Goal: Navigation & Orientation: Find specific page/section

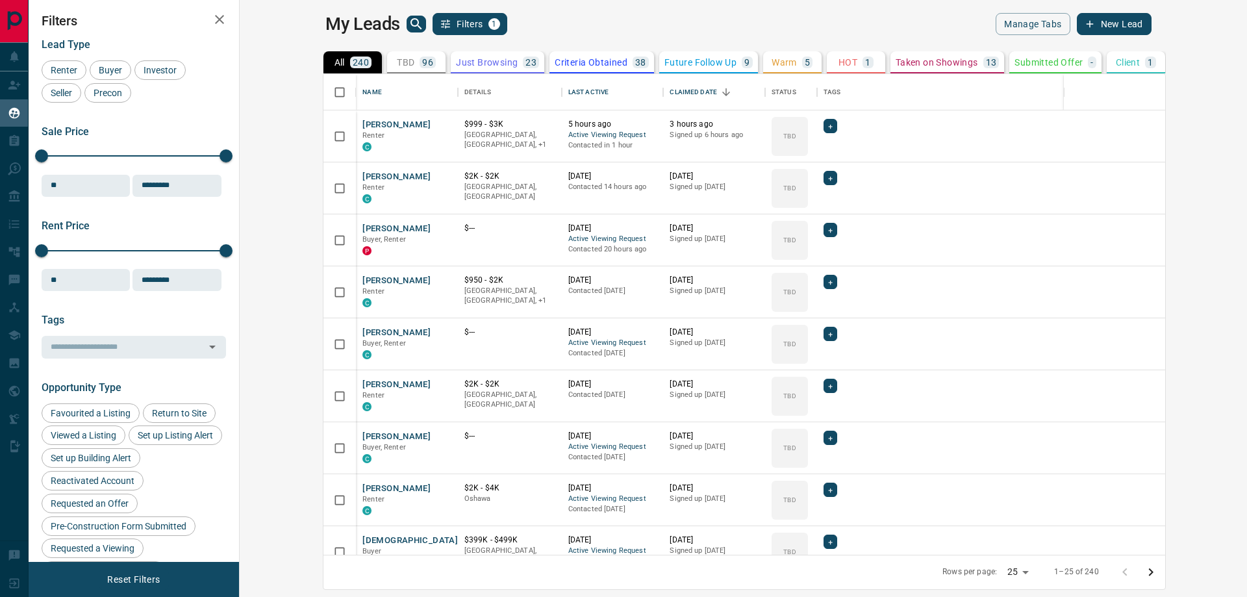
scroll to position [471, 991]
click at [362, 123] on button "[PERSON_NAME]" at bounding box center [396, 125] width 68 height 12
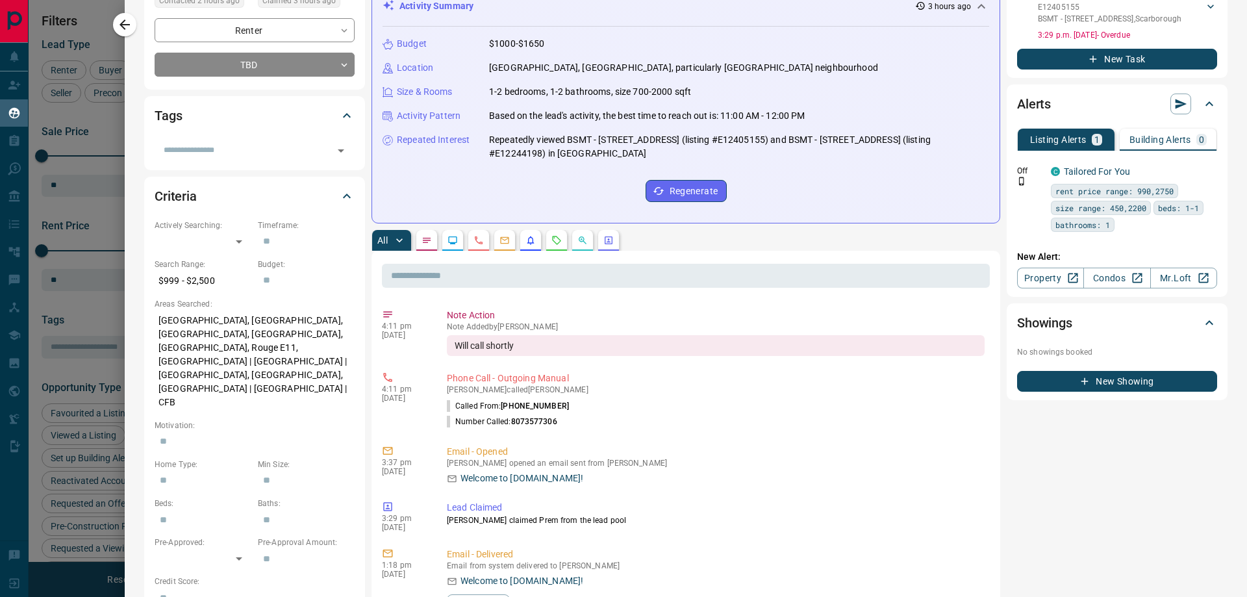
scroll to position [195, 0]
click at [119, 27] on icon "button" at bounding box center [125, 25] width 16 height 16
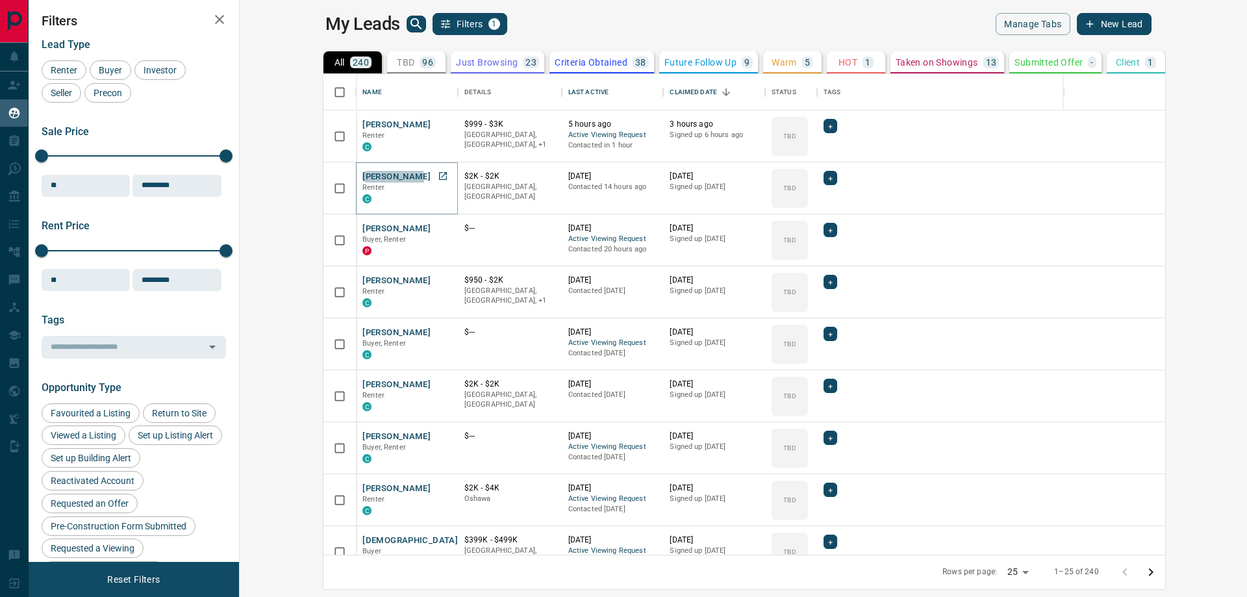
click at [362, 179] on button "[PERSON_NAME]" at bounding box center [396, 177] width 68 height 12
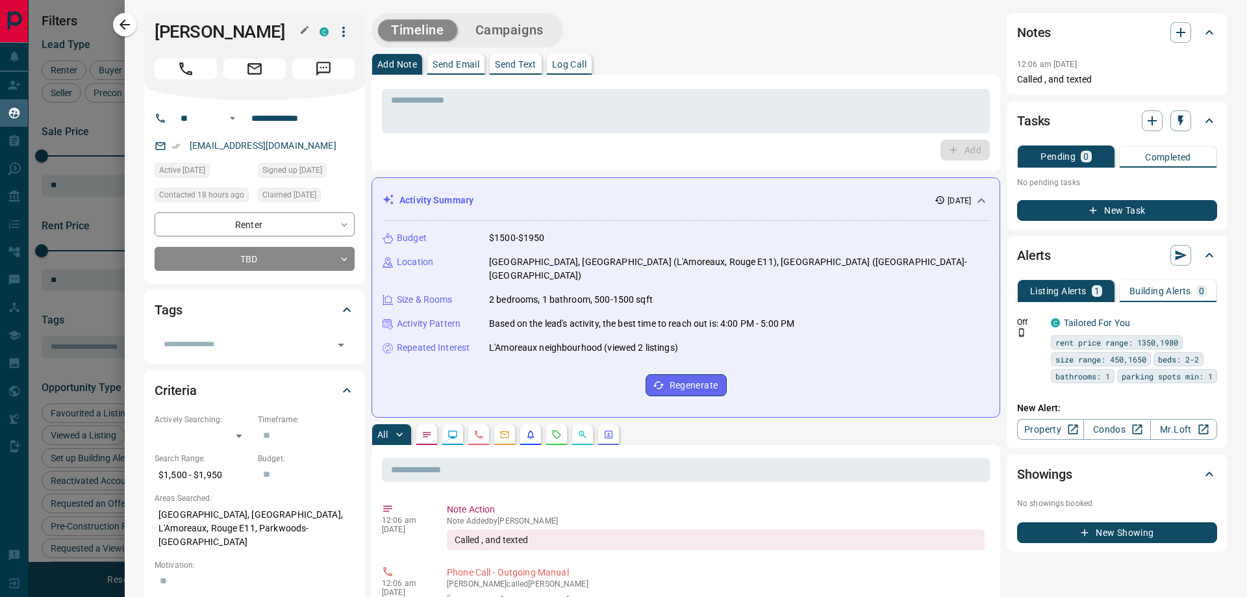
drag, startPoint x: 155, startPoint y: 31, endPoint x: 265, endPoint y: 31, distance: 110.4
click at [265, 31] on h1 "[PERSON_NAME]" at bounding box center [227, 31] width 145 height 21
copy h1 "[PERSON_NAME]"
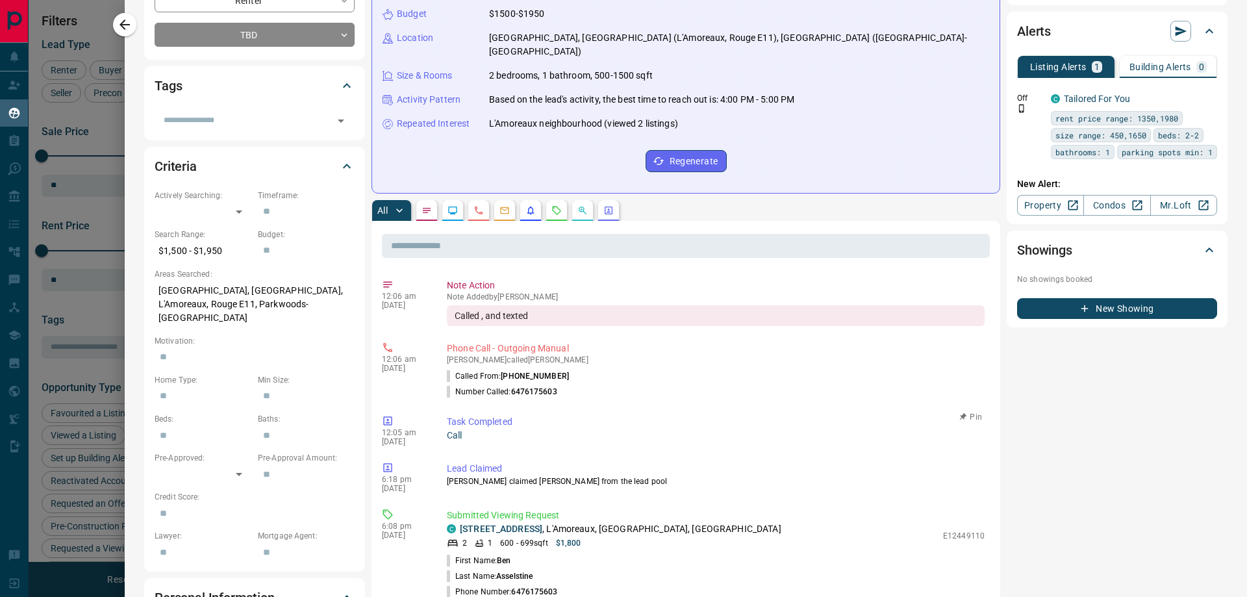
scroll to position [260, 0]
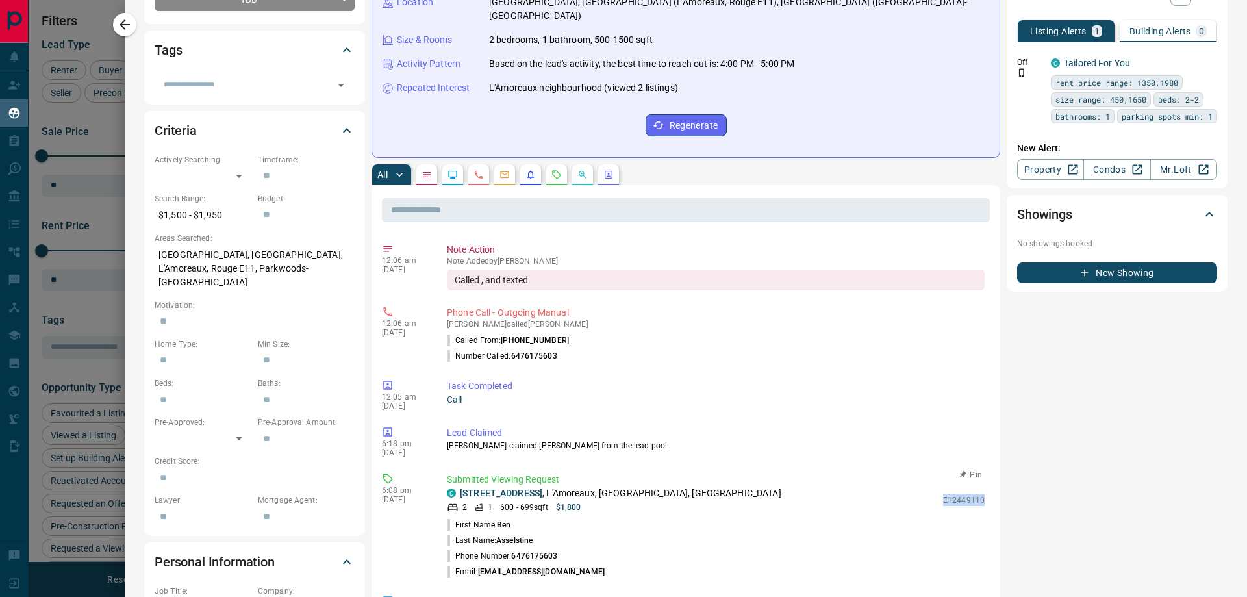
drag, startPoint x: 935, startPoint y: 486, endPoint x: 977, endPoint y: 486, distance: 42.2
click at [977, 486] on div "Submitted Viewing Request C [STREET_ADDRESS] 2 1 600 - 699 sqft $1,800 E1244911…" at bounding box center [718, 526] width 543 height 106
copy p "E12449110"
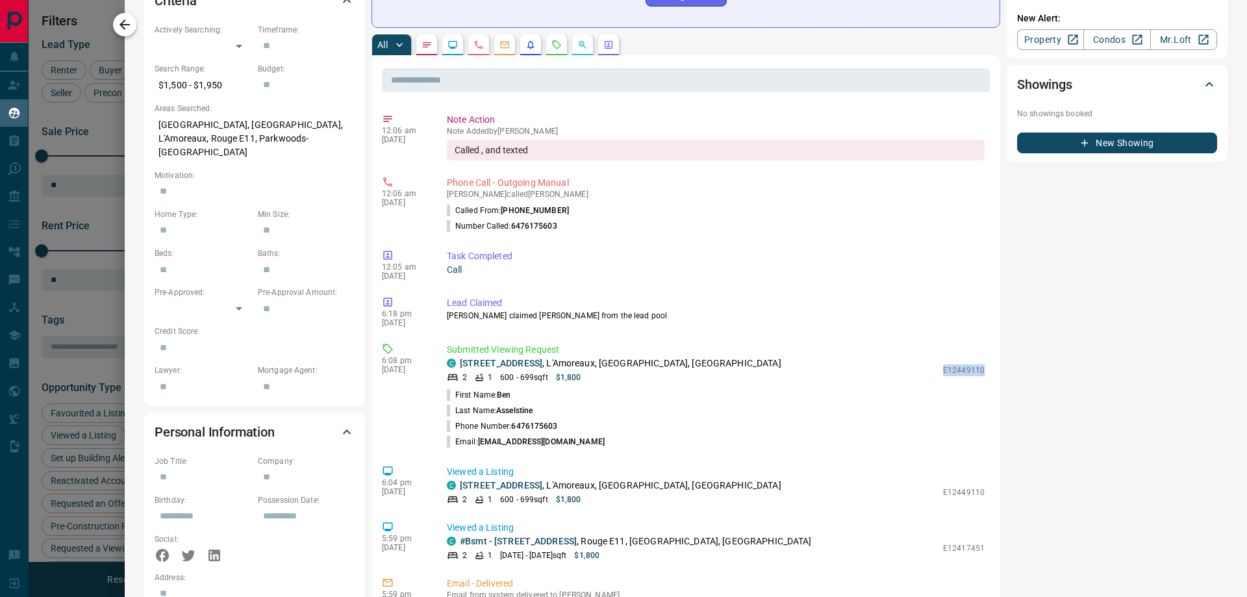
scroll to position [0, 0]
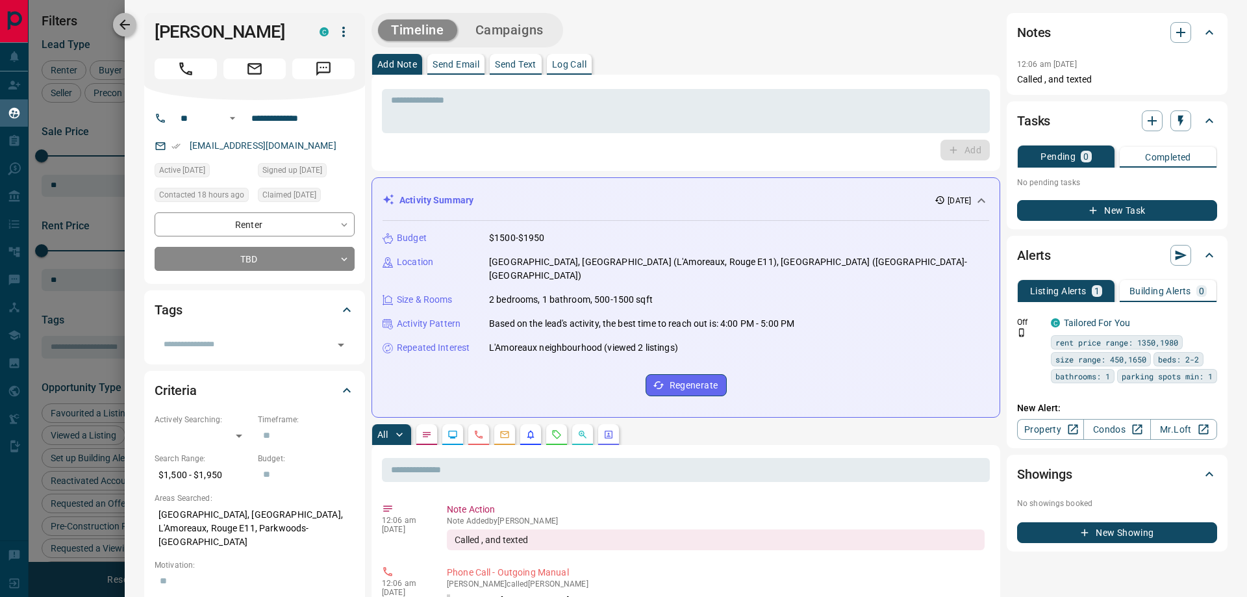
click at [128, 23] on icon "button" at bounding box center [125, 25] width 16 height 16
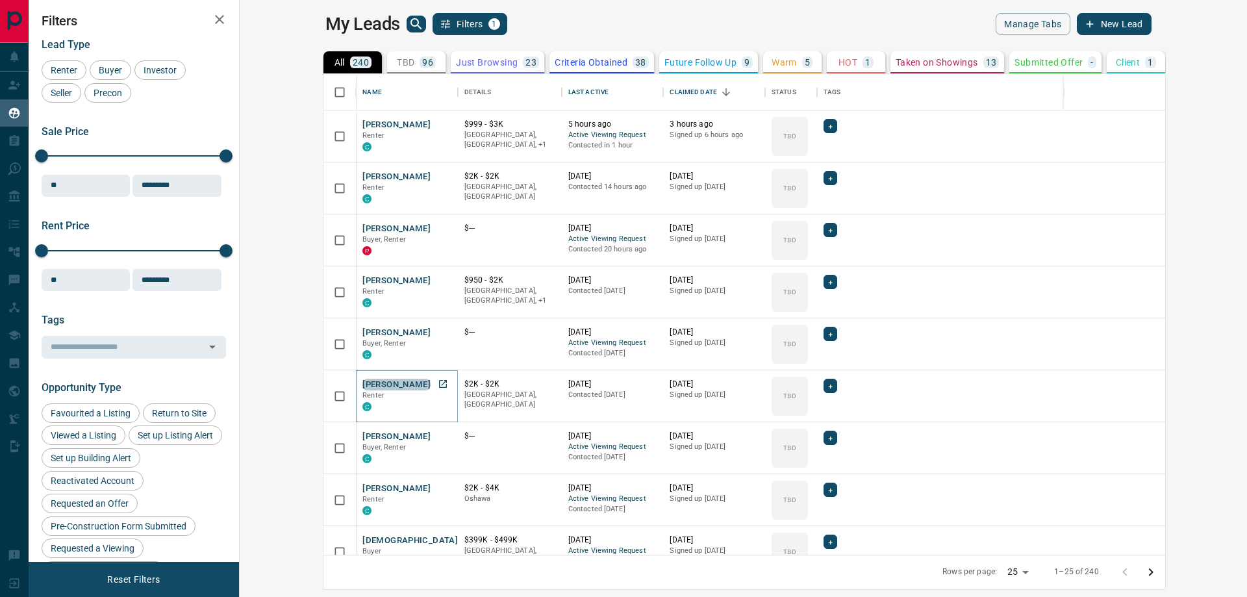
click at [362, 384] on button "[PERSON_NAME]" at bounding box center [396, 385] width 68 height 12
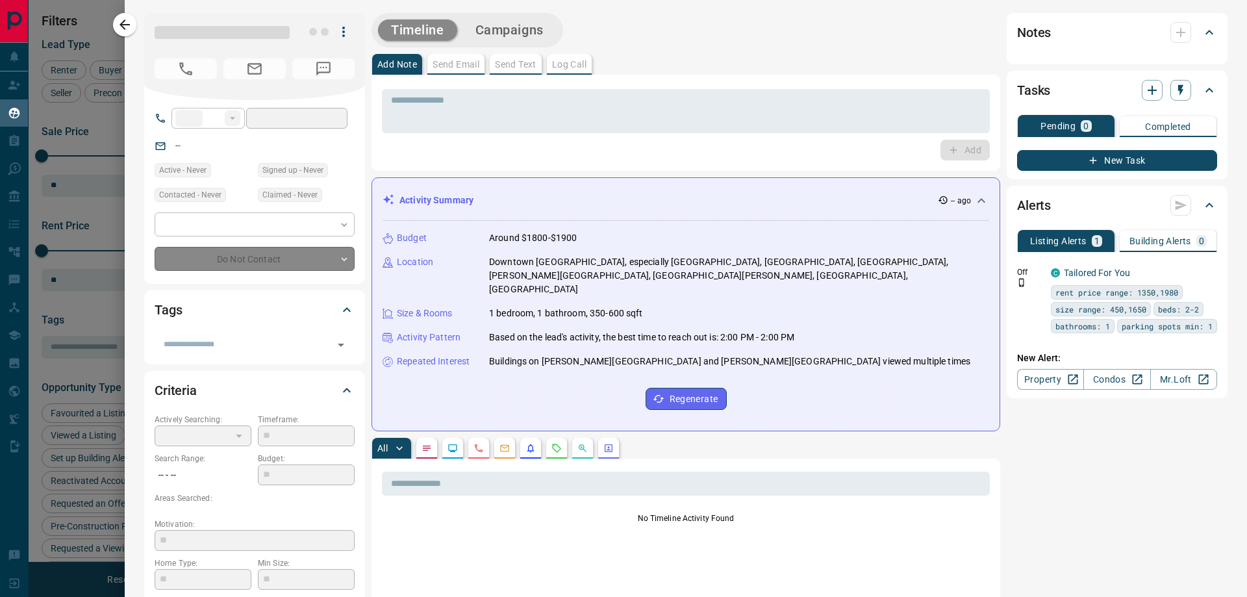
type input "**"
type input "**********"
type input "**"
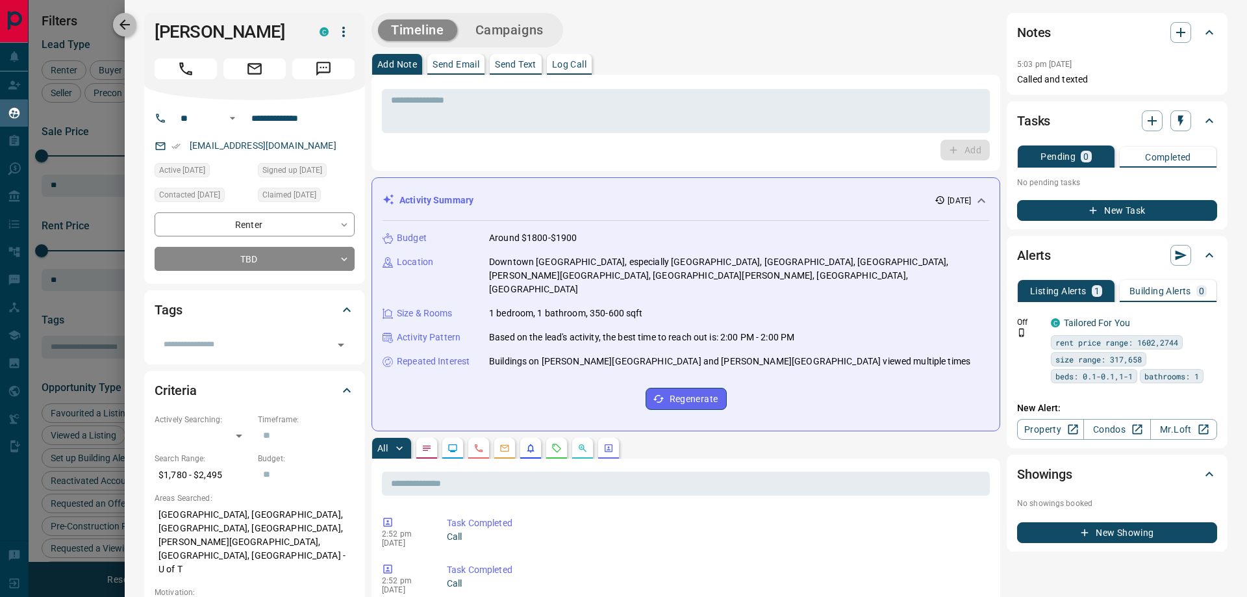
click at [132, 27] on icon "button" at bounding box center [125, 25] width 16 height 16
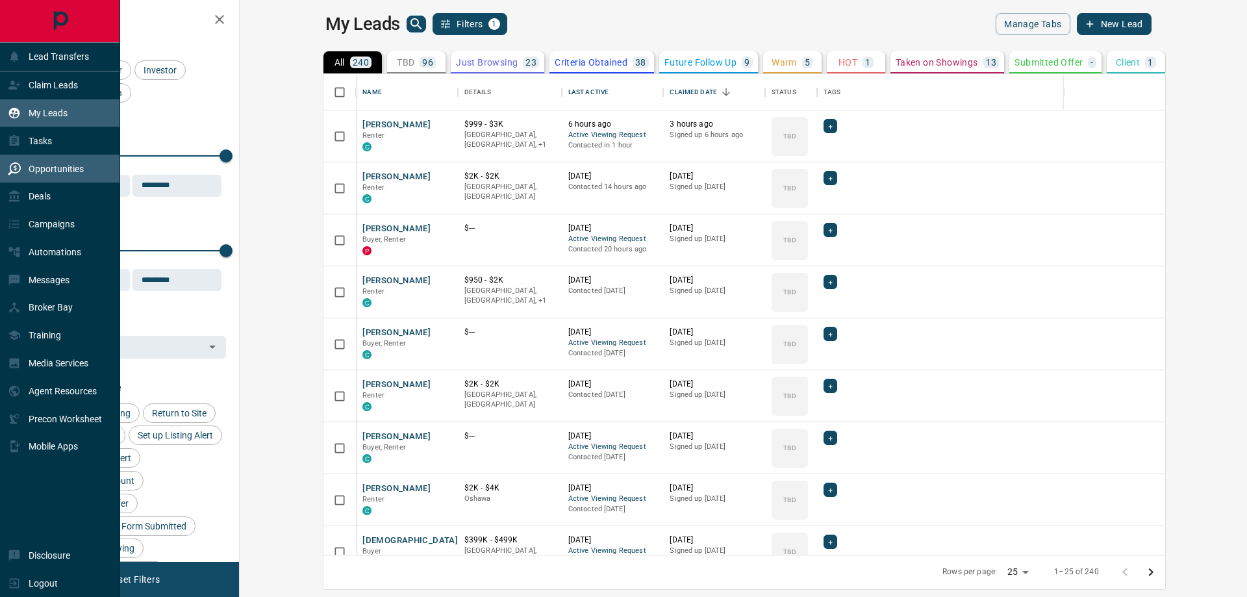
click at [57, 168] on p "Opportunities" at bounding box center [56, 169] width 55 height 10
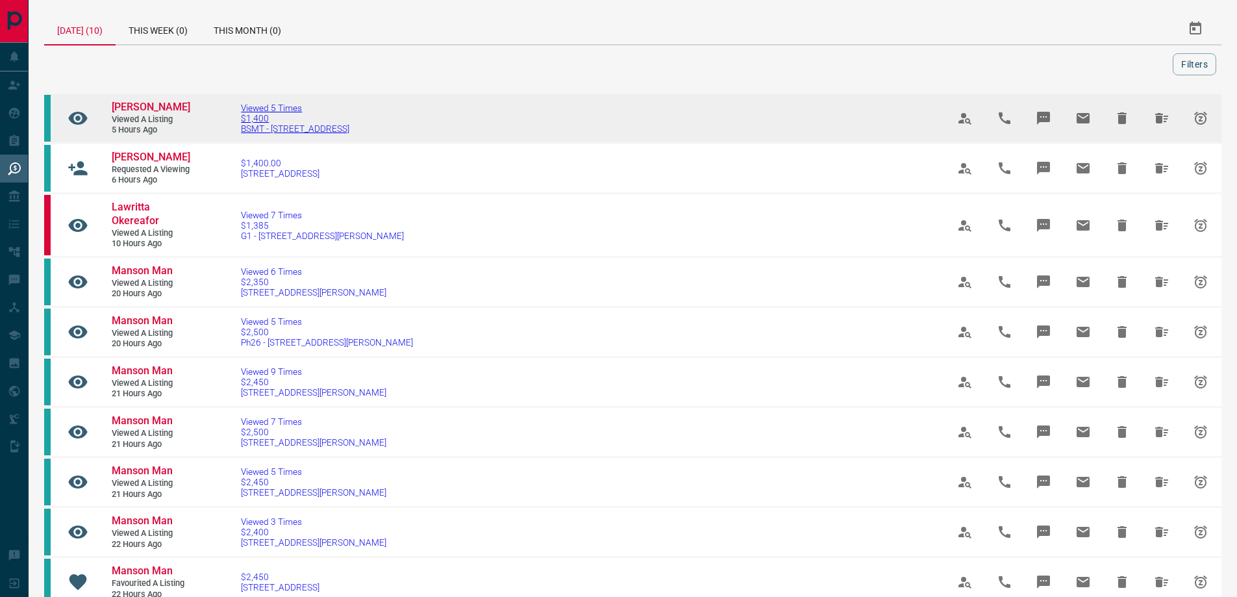
click at [258, 112] on span "Viewed 5 Times" at bounding box center [295, 108] width 108 height 10
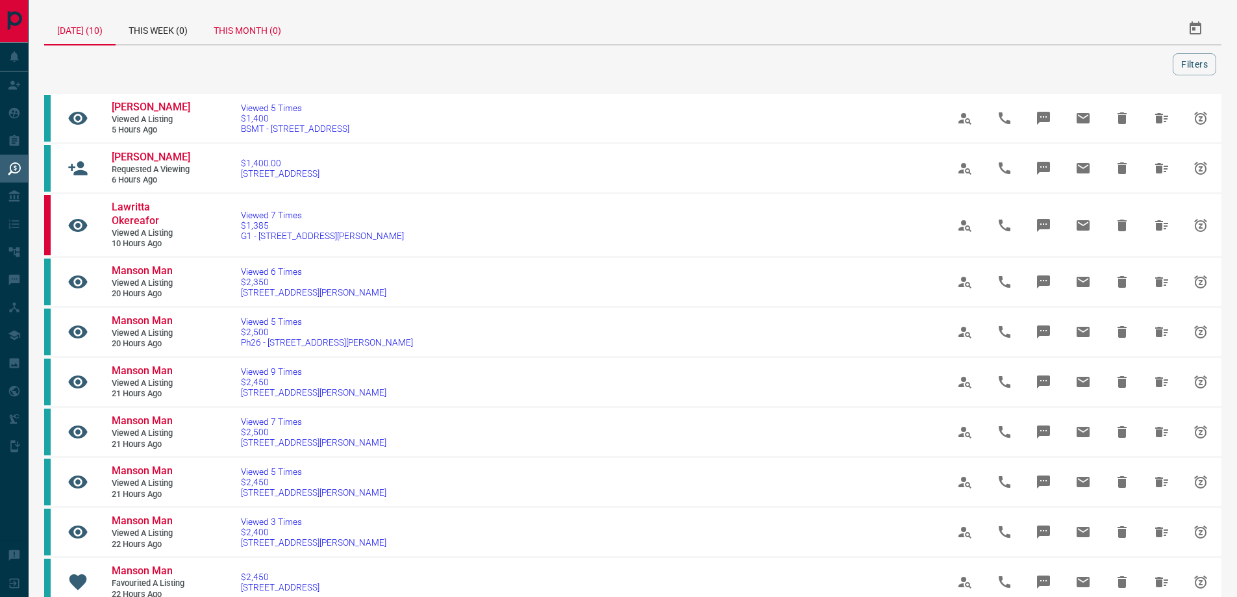
click at [260, 30] on div "This Month (0)" at bounding box center [247, 28] width 93 height 31
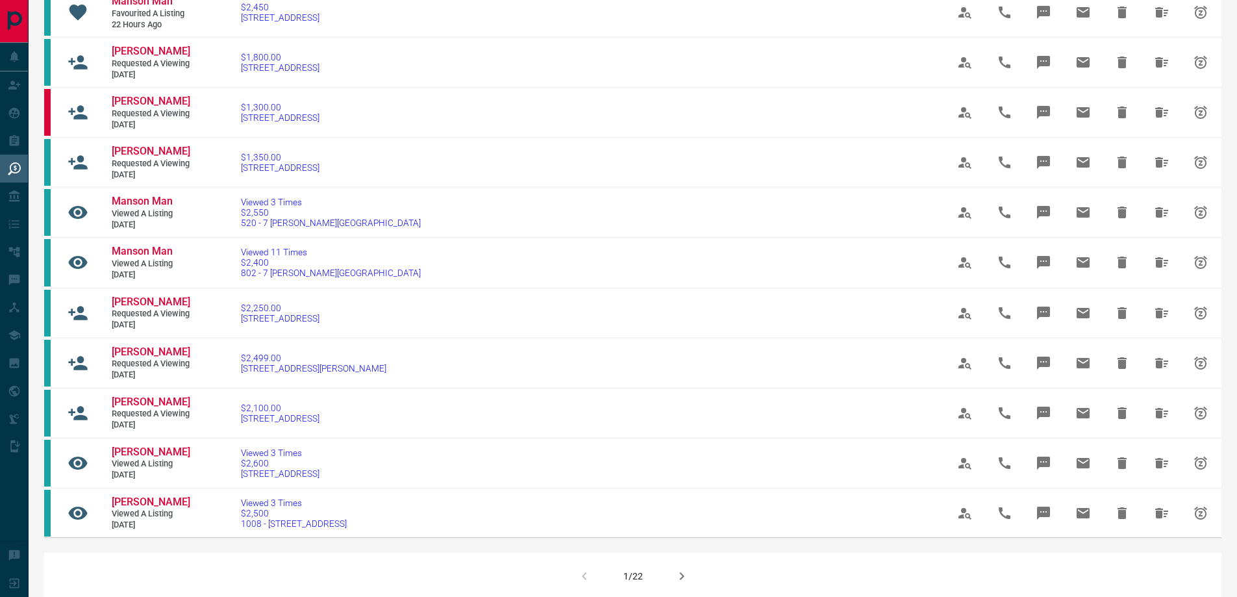
scroll to position [909, 0]
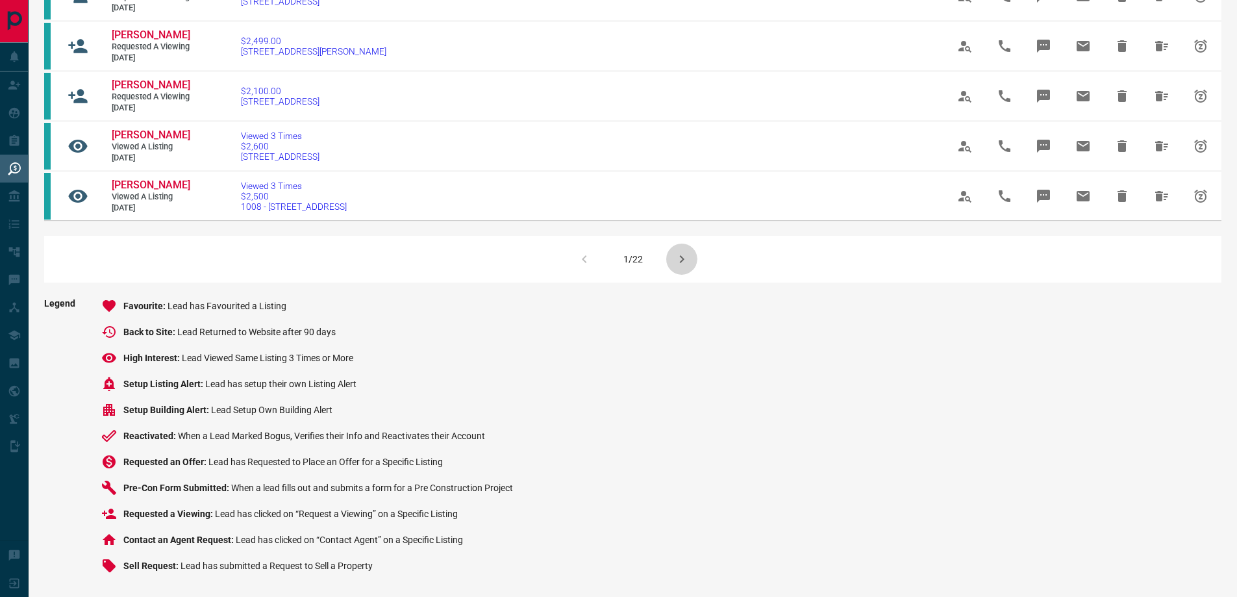
click at [674, 267] on icon "button" at bounding box center [682, 259] width 16 height 16
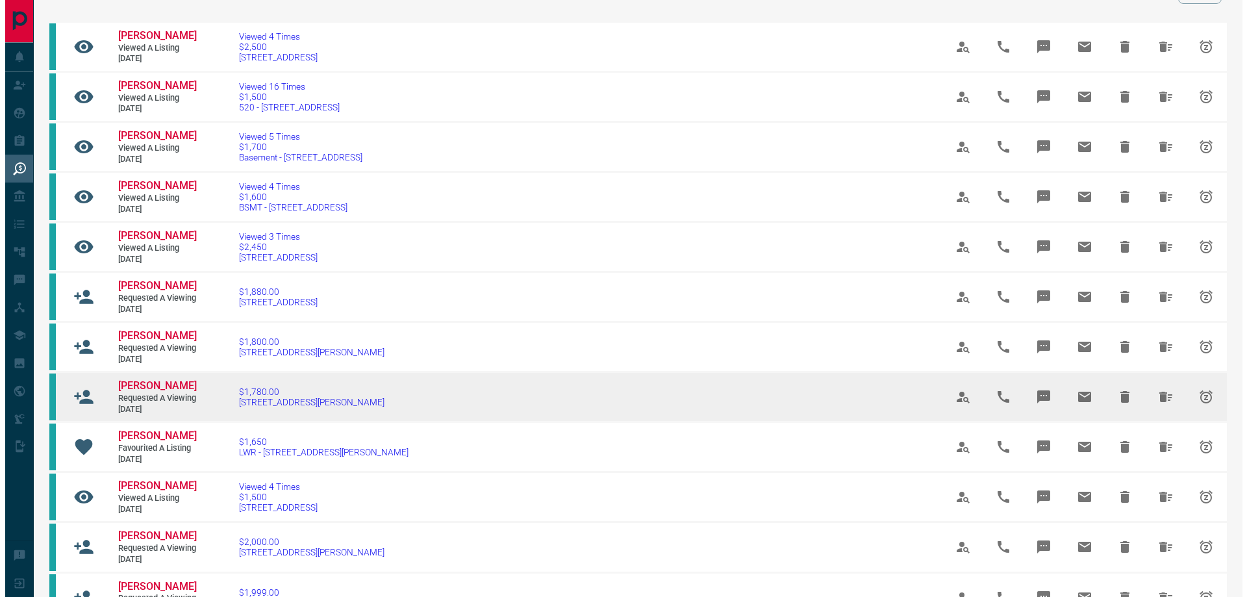
scroll to position [0, 0]
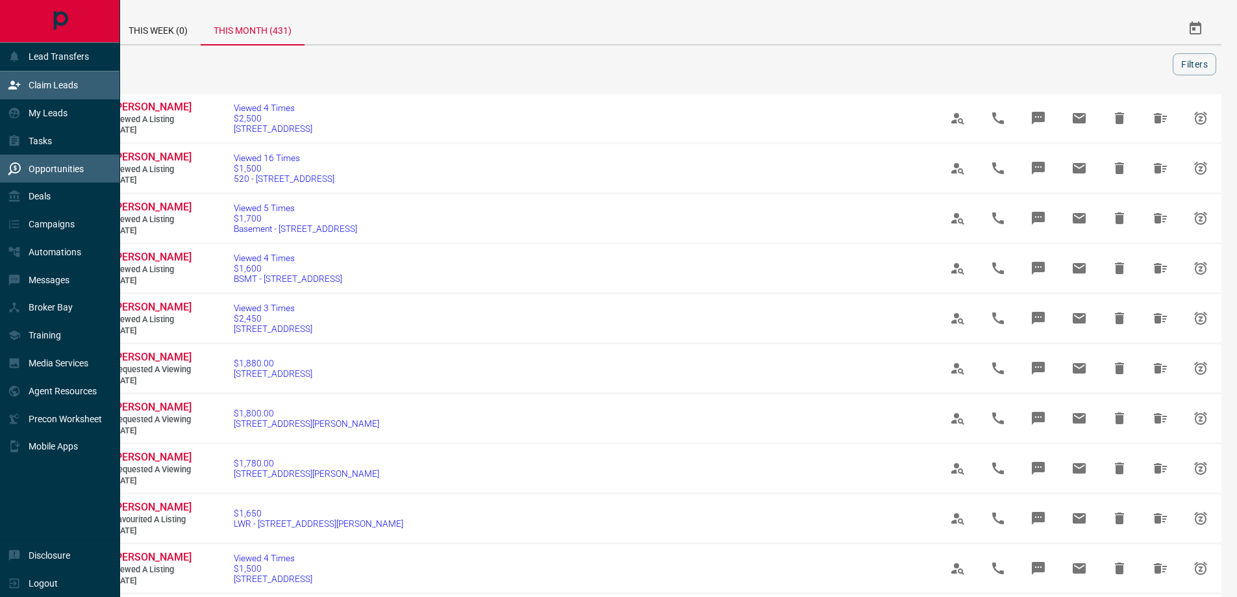
click at [54, 90] on p "Claim Leads" at bounding box center [53, 85] width 49 height 10
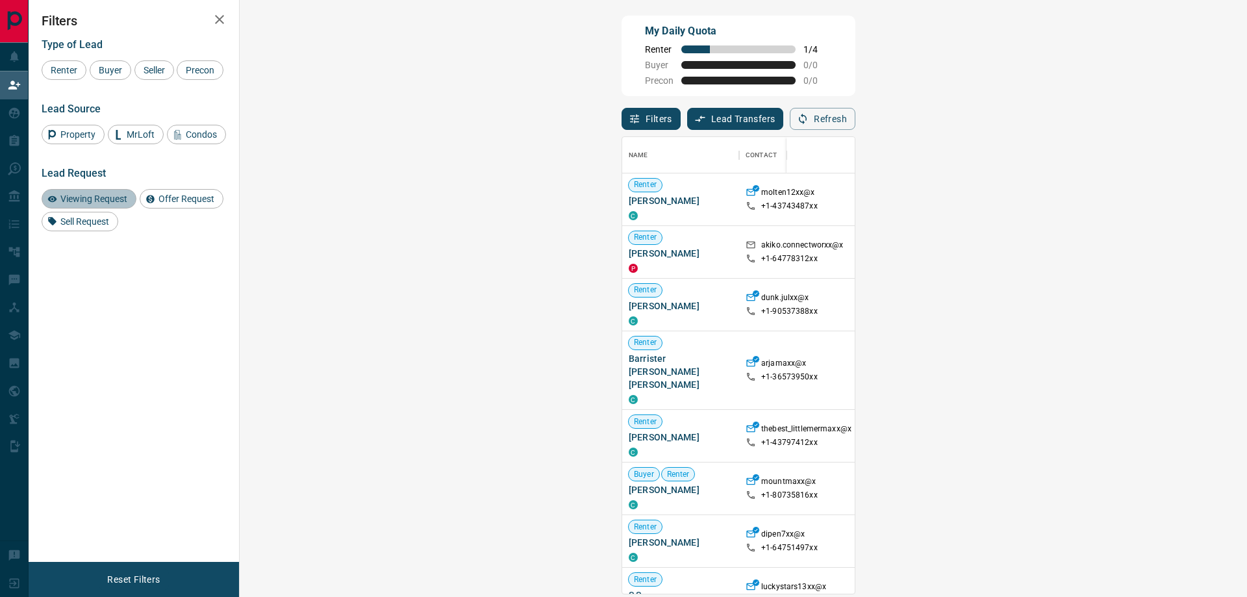
click at [108, 204] on span "Viewing Request" at bounding box center [94, 198] width 76 height 10
